Goal: Task Accomplishment & Management: Manage account settings

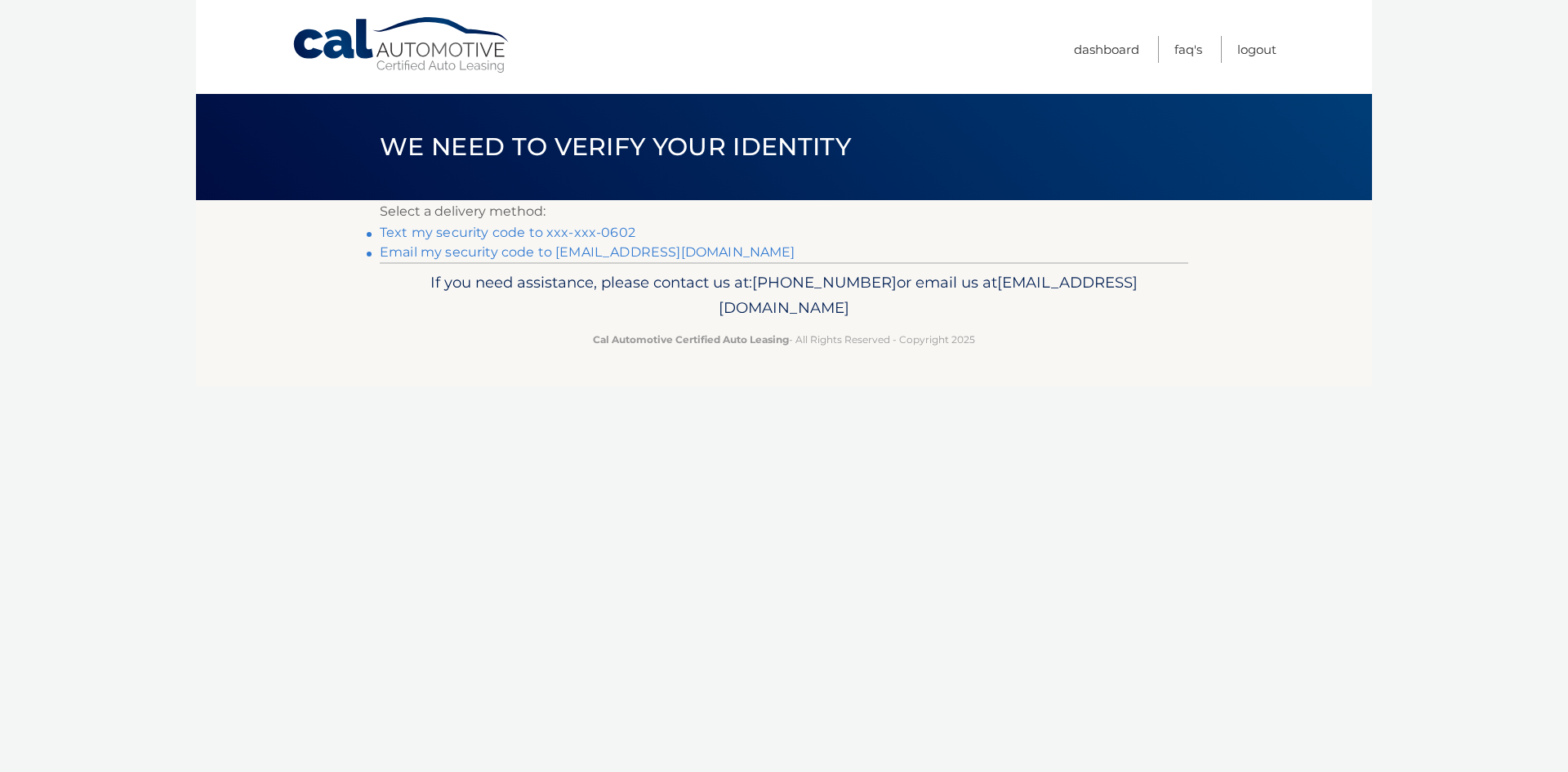
click at [523, 235] on link "Text my security code to xxx-xxx-0602" at bounding box center [507, 233] width 256 height 16
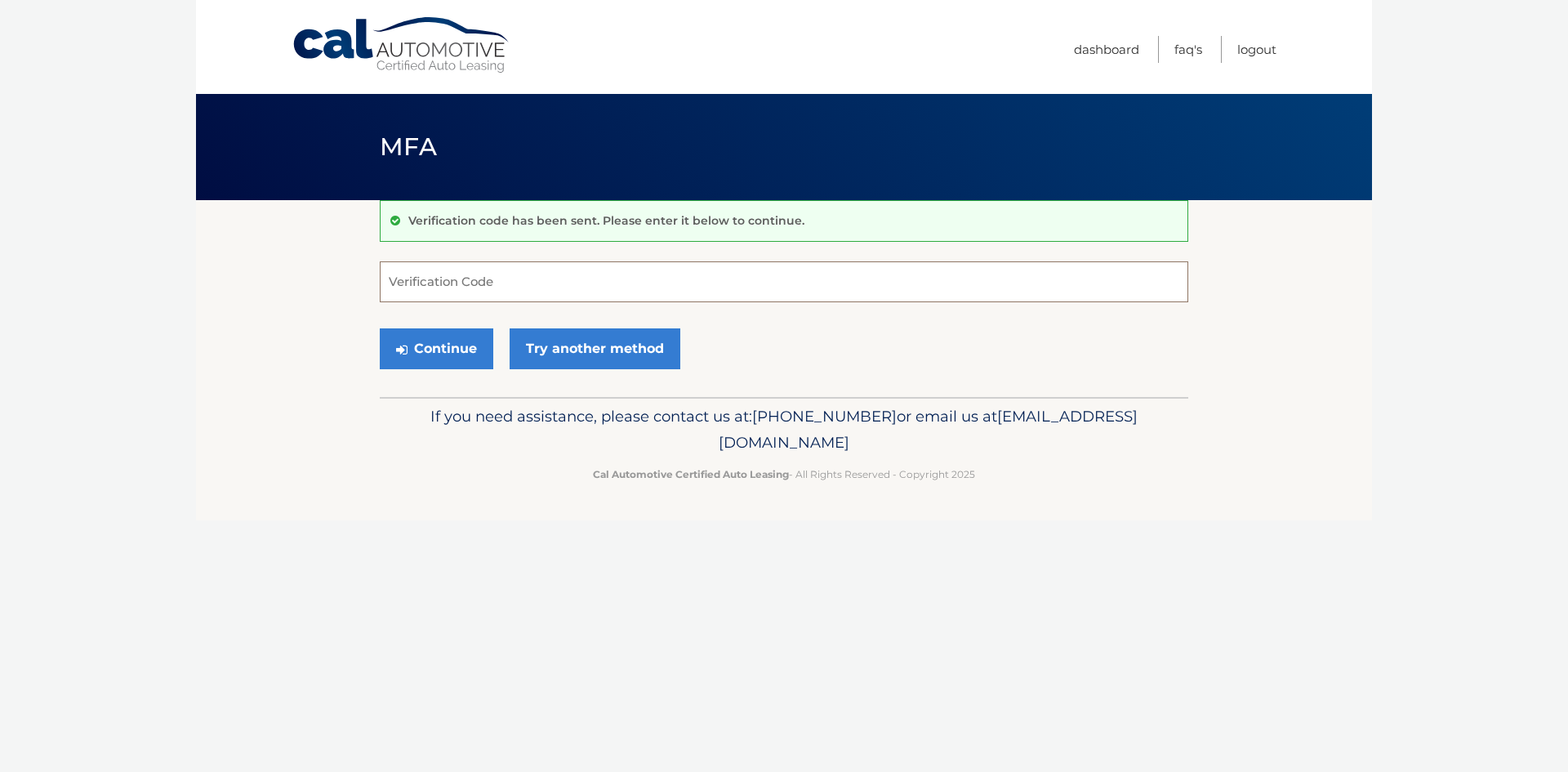
click at [419, 274] on input "Verification Code" at bounding box center [784, 282] width 809 height 41
type input "922569"
click at [440, 346] on button "Continue" at bounding box center [436, 349] width 114 height 41
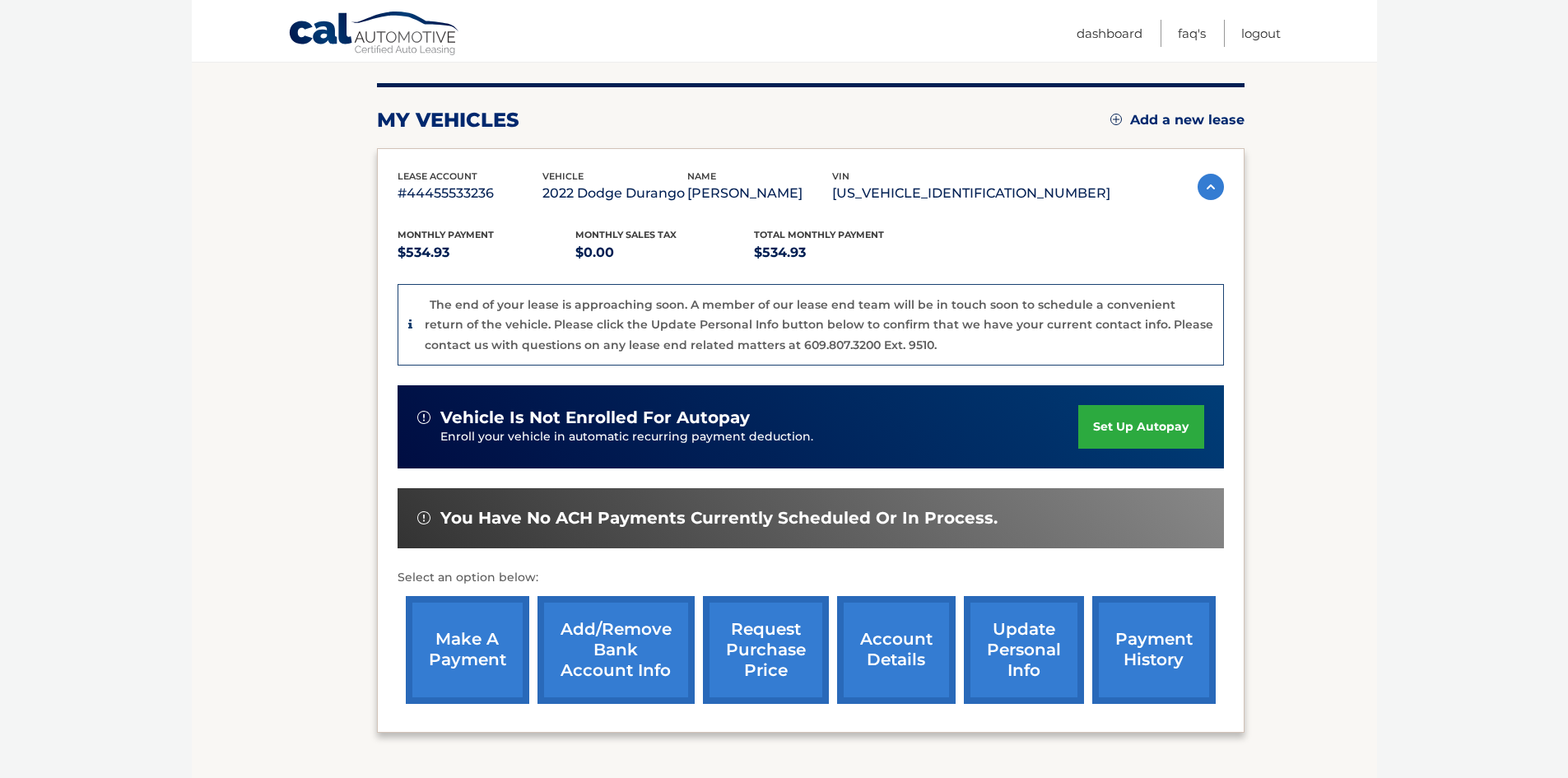
scroll to position [250, 0]
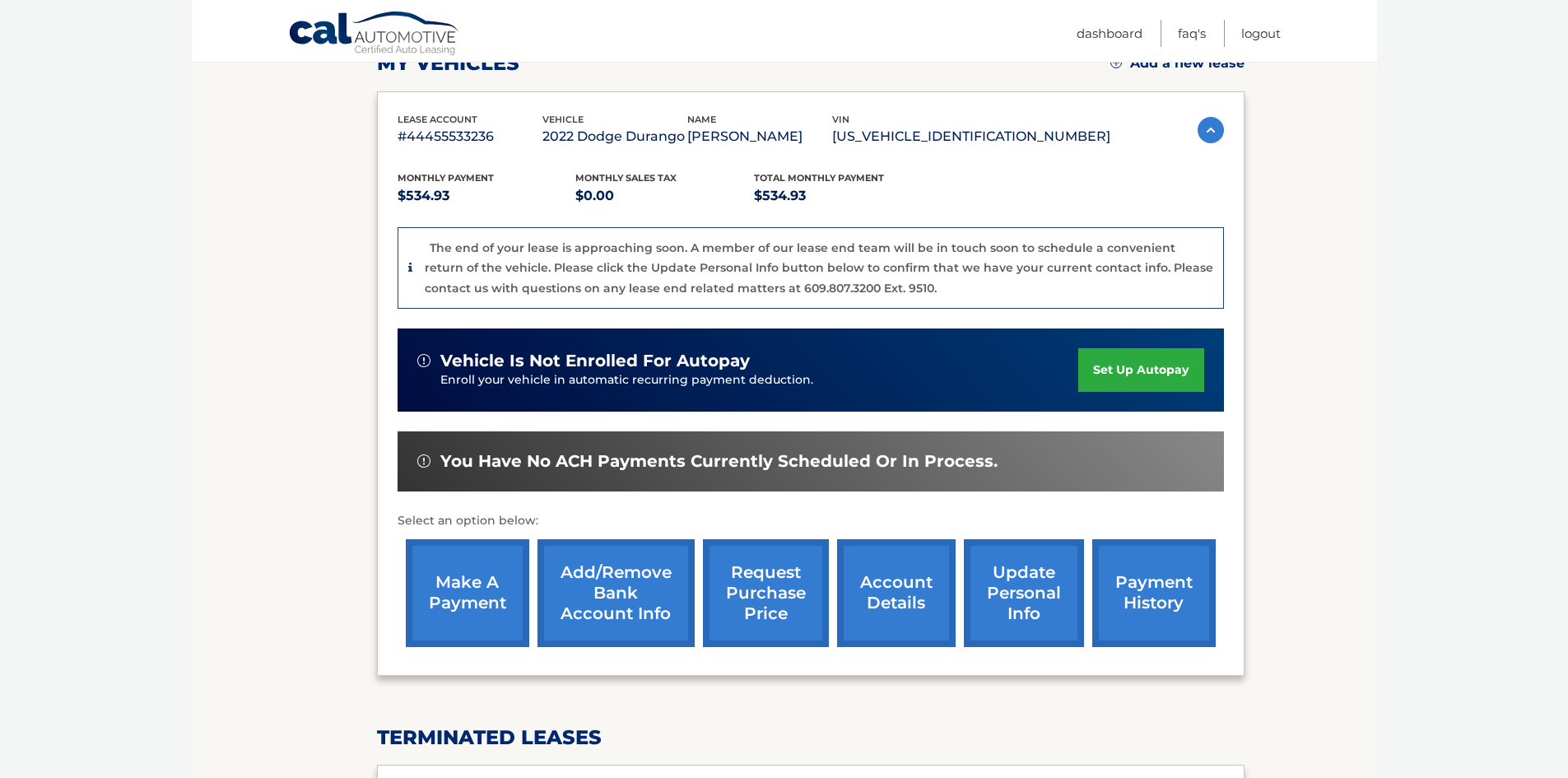
click at [450, 597] on link "make a payment" at bounding box center [468, 593] width 124 height 108
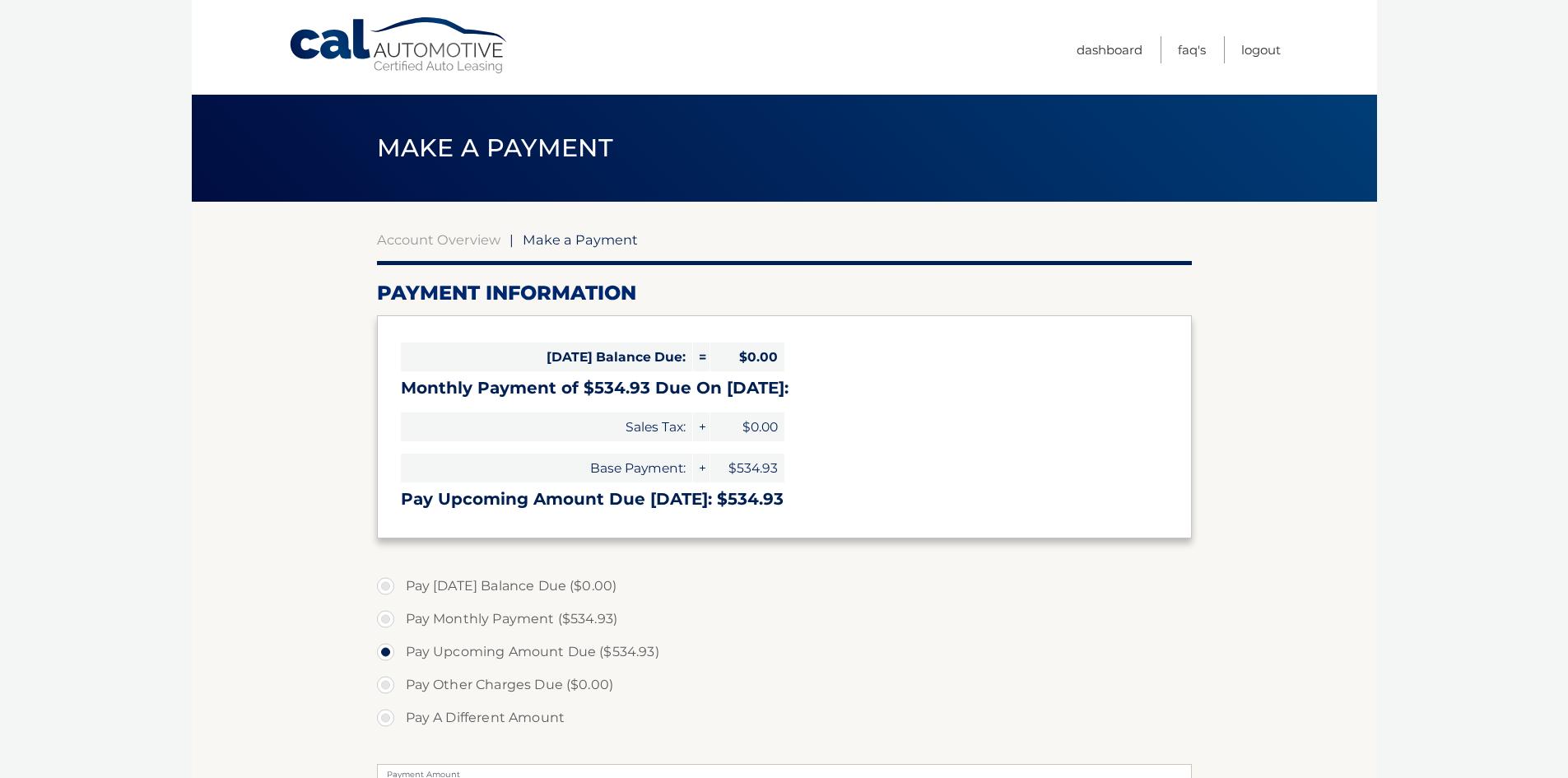
select select "NDVhZjcxOWYtYzRhNy00MWVjLTgxNjMtNmY5YWMzOTNkYjVh"
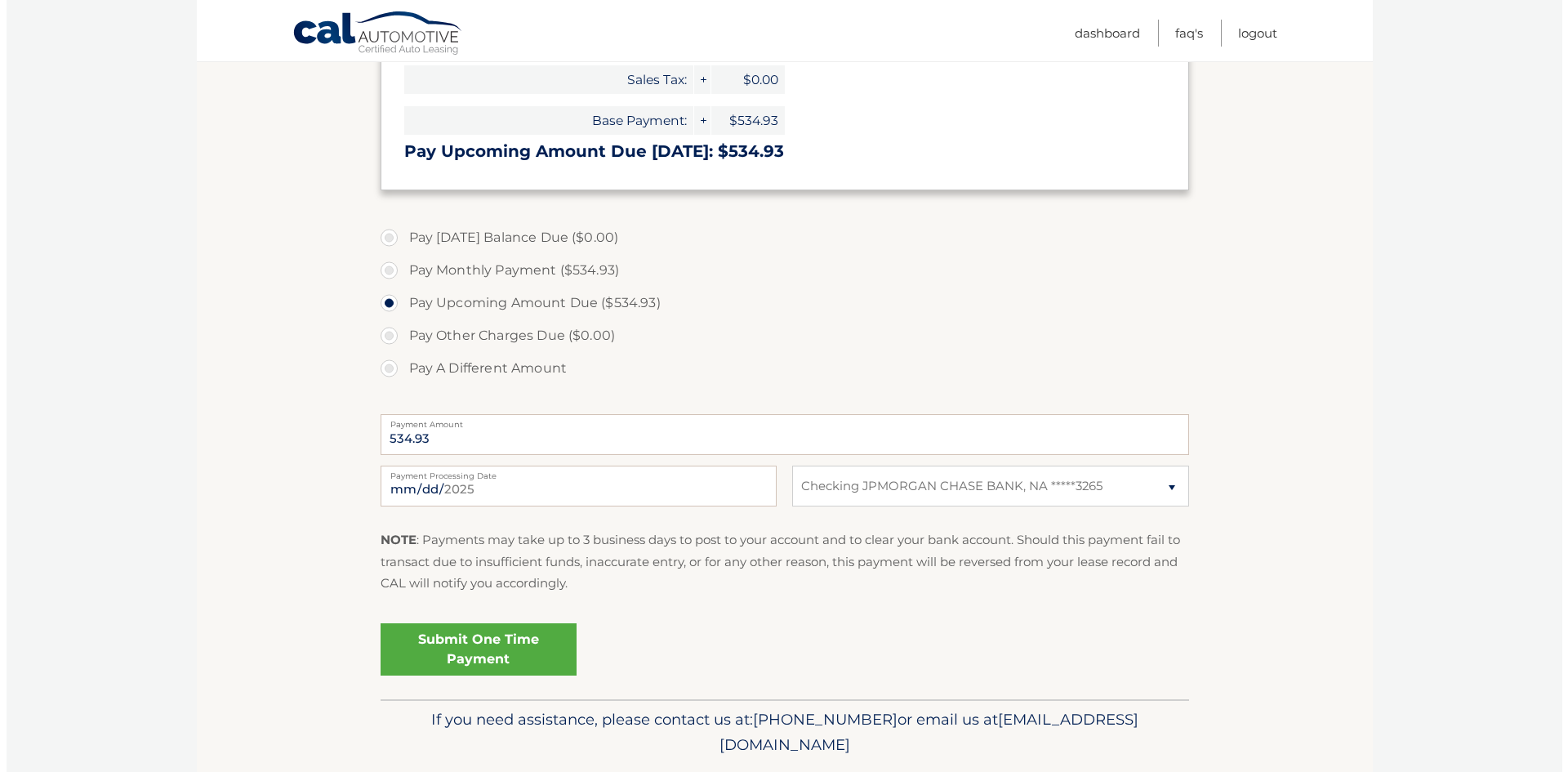
scroll to position [346, 0]
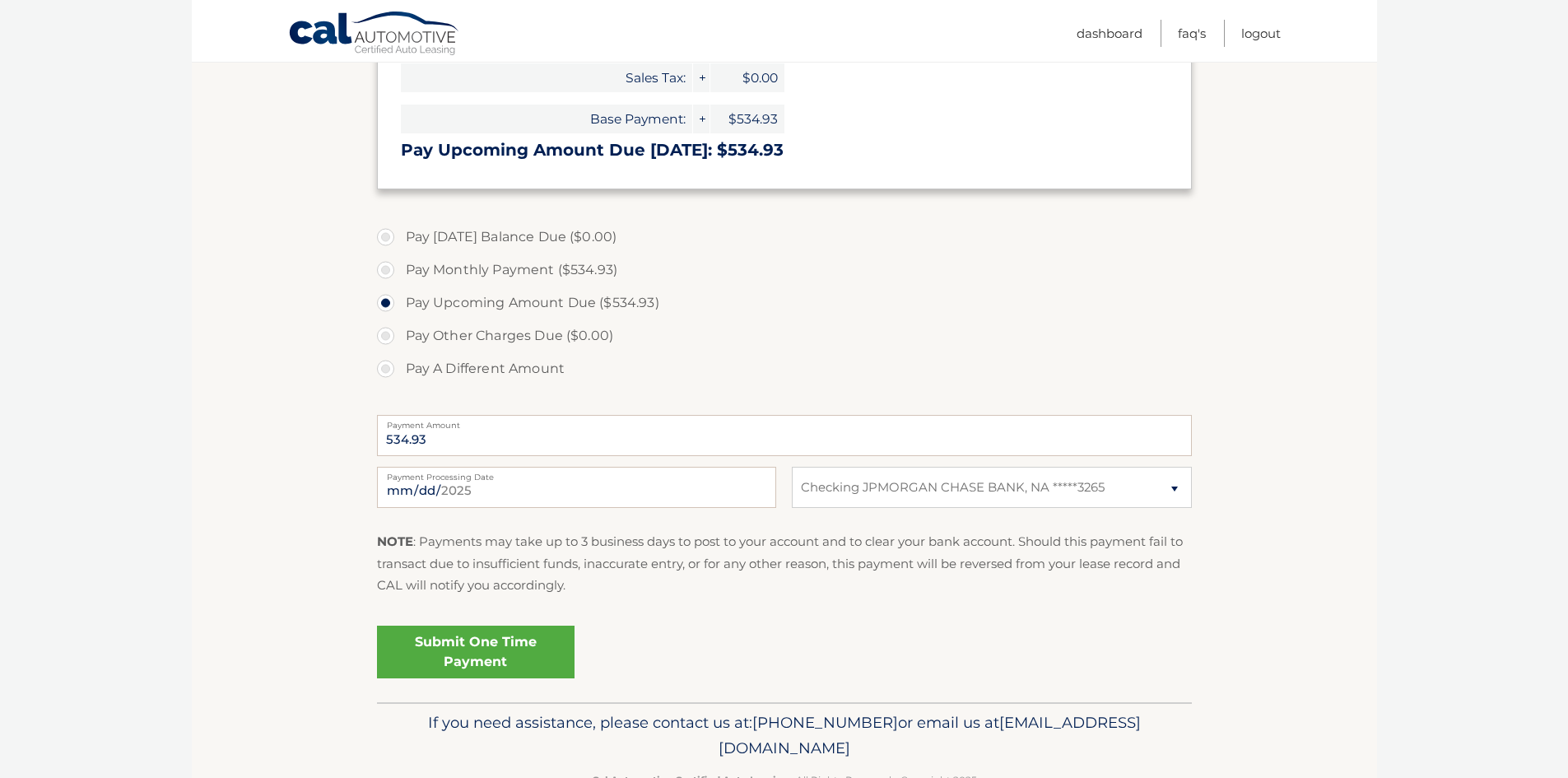
click at [565, 643] on link "Submit One Time Payment" at bounding box center [475, 652] width 197 height 53
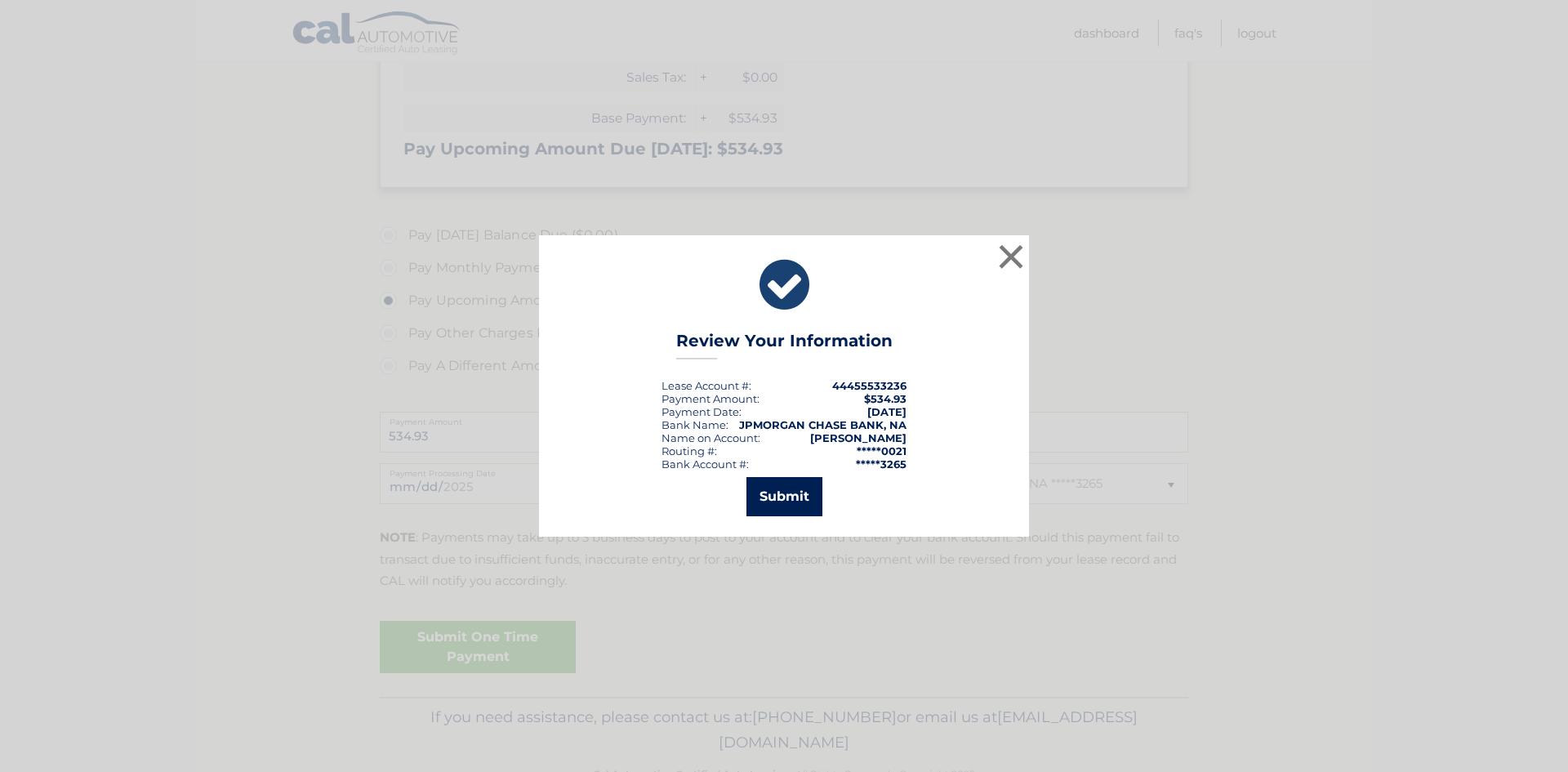
click at [807, 497] on button "Submit" at bounding box center [784, 497] width 76 height 39
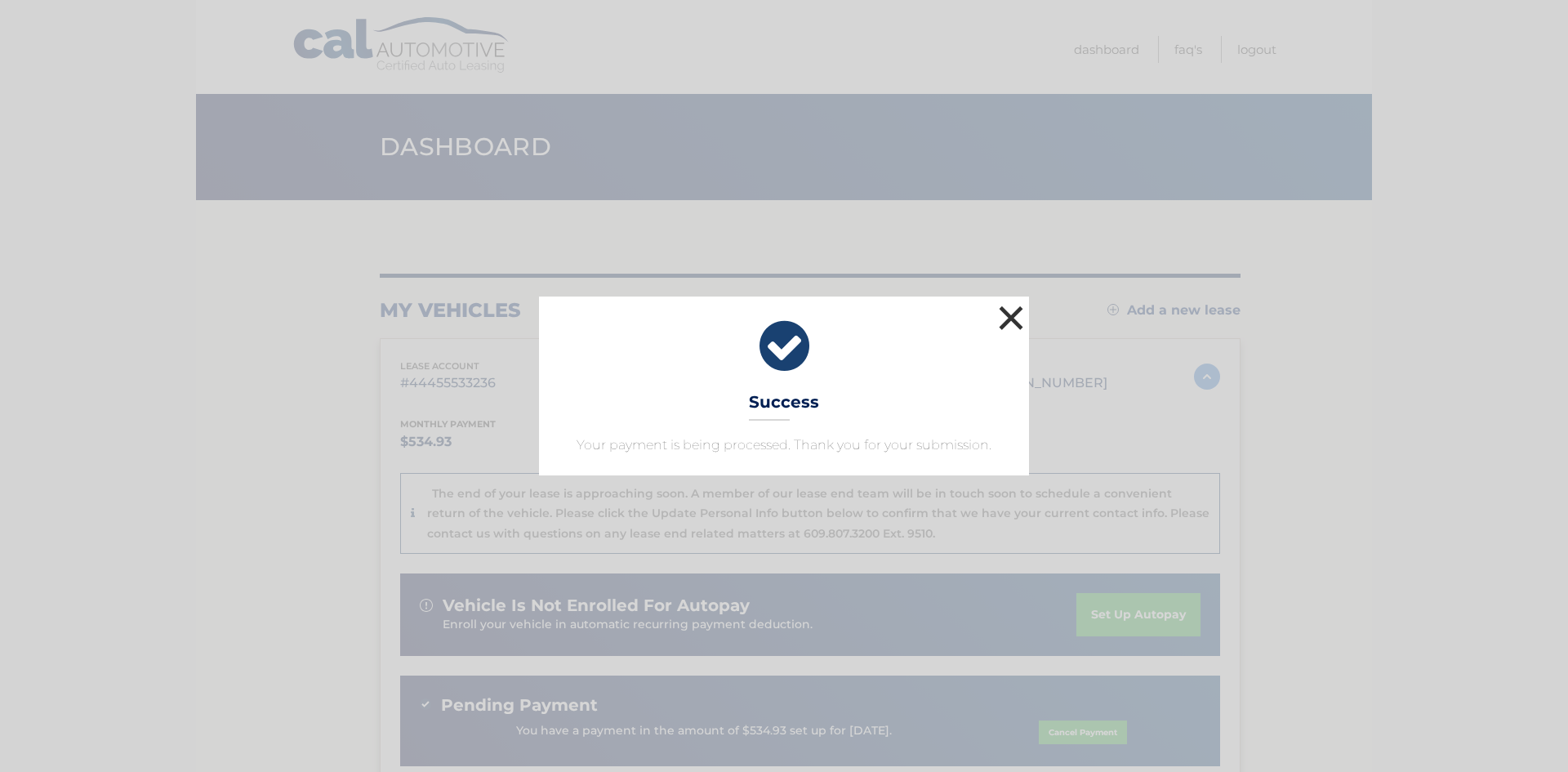
drag, startPoint x: 1000, startPoint y: 307, endPoint x: 1022, endPoint y: 308, distance: 22.0
click at [1000, 308] on button "×" at bounding box center [1011, 318] width 32 height 32
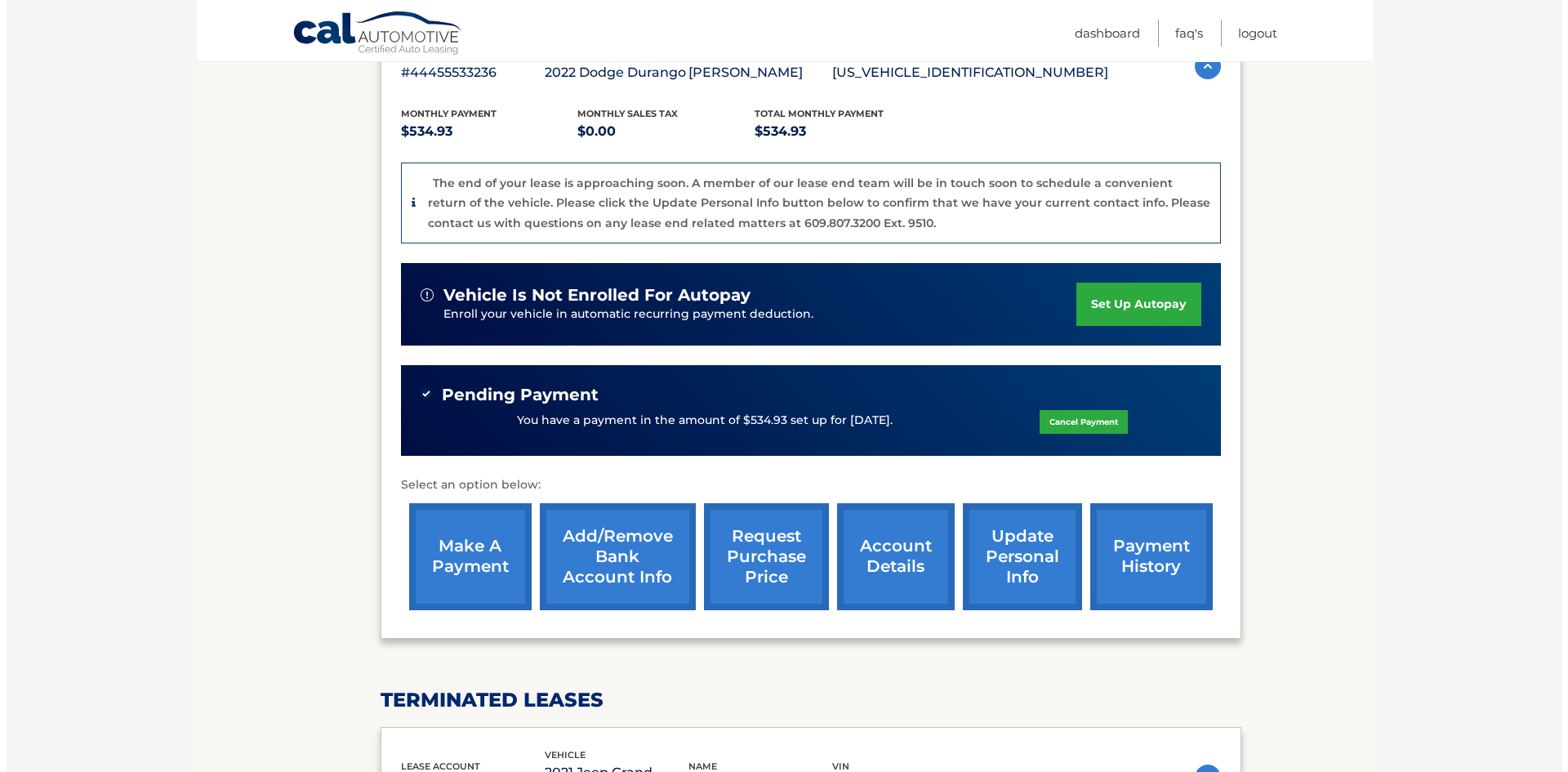
scroll to position [350, 0]
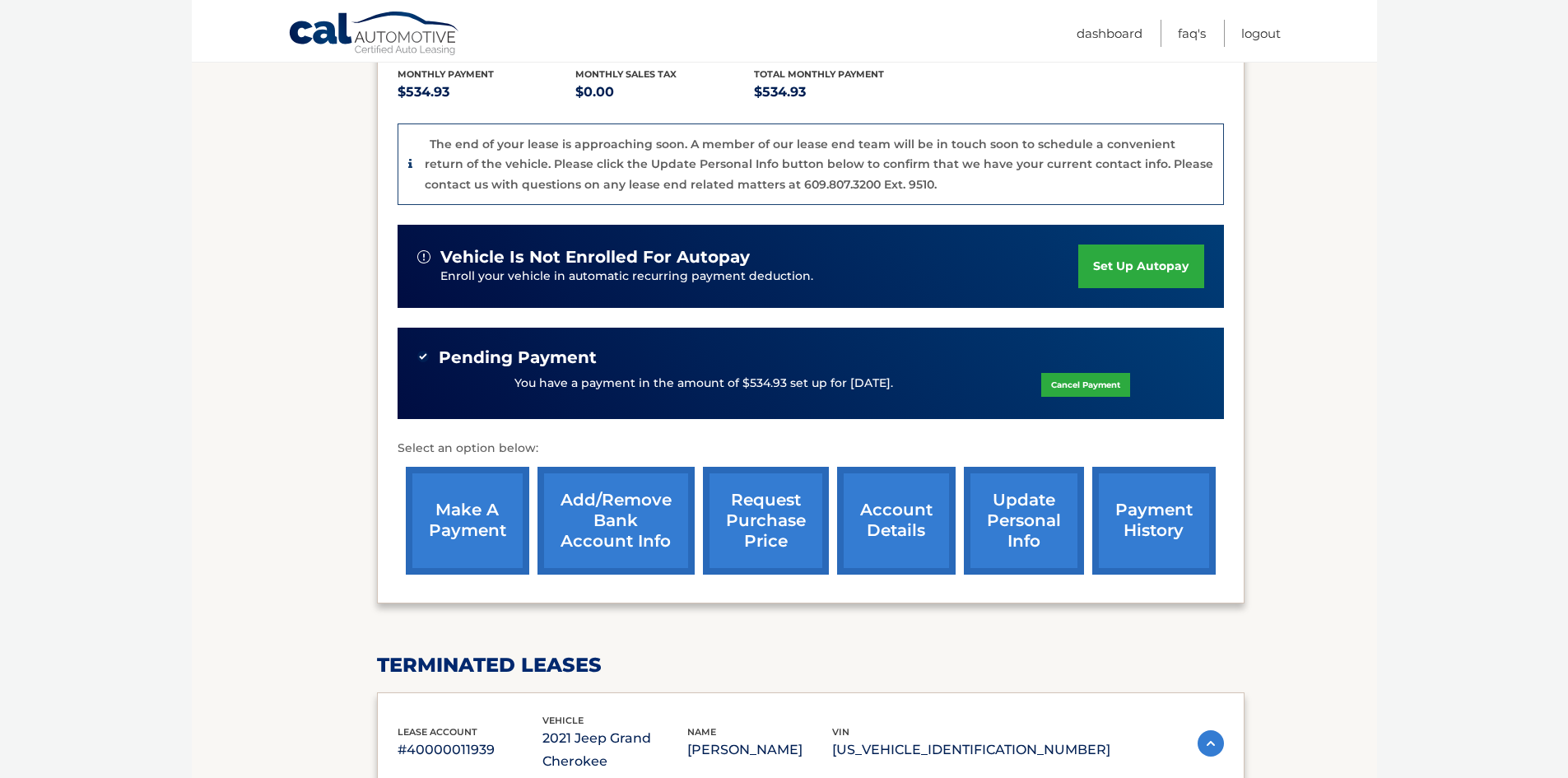
click at [776, 528] on link "request purchase price" at bounding box center [766, 520] width 126 height 108
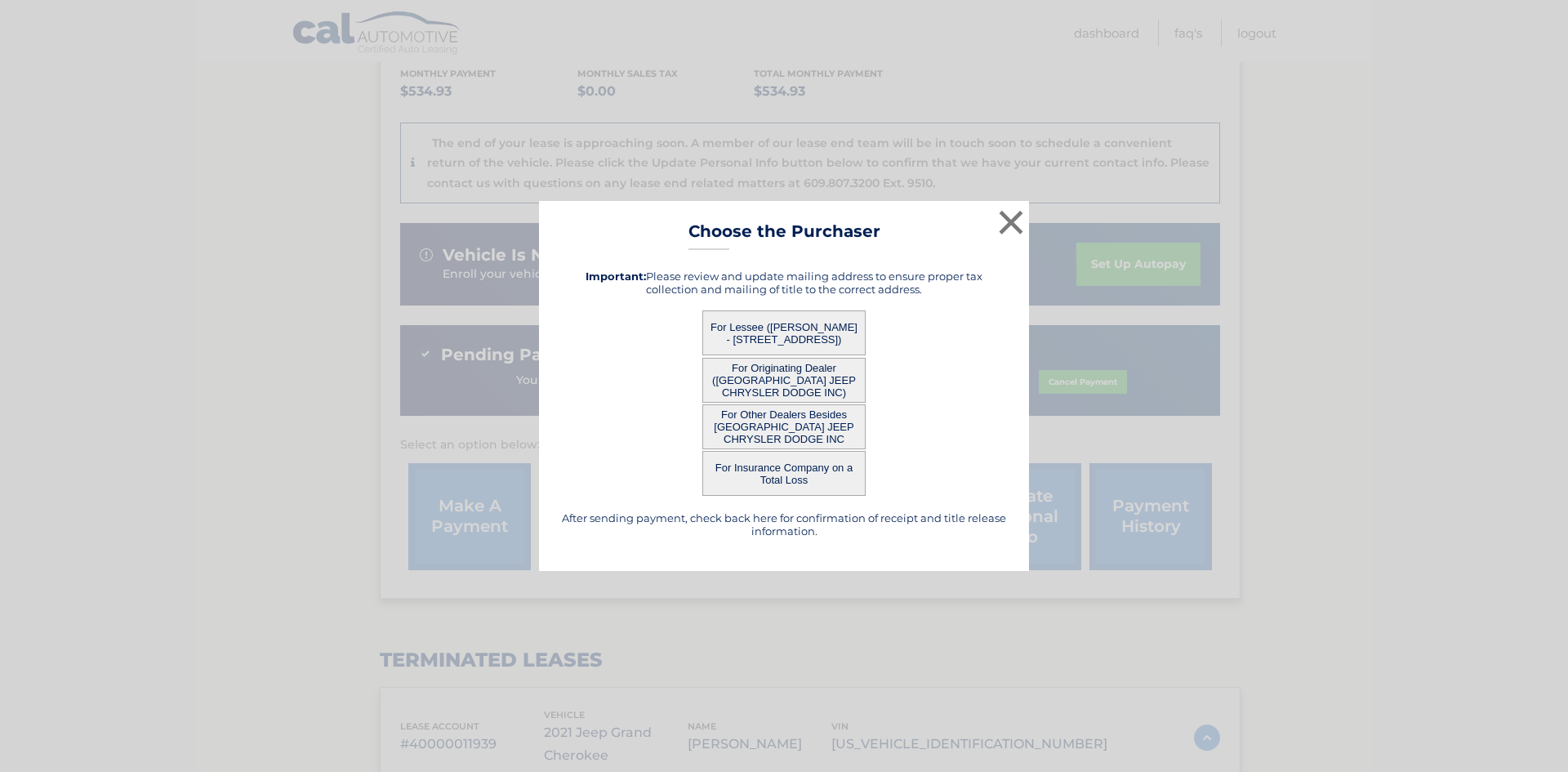
click at [760, 335] on button "For Lessee (EUGENE HARTY - 1716 Lakeview Ave, , Seaford, NY 11783)" at bounding box center [784, 333] width 163 height 45
